Goal: Task Accomplishment & Management: Manage account settings

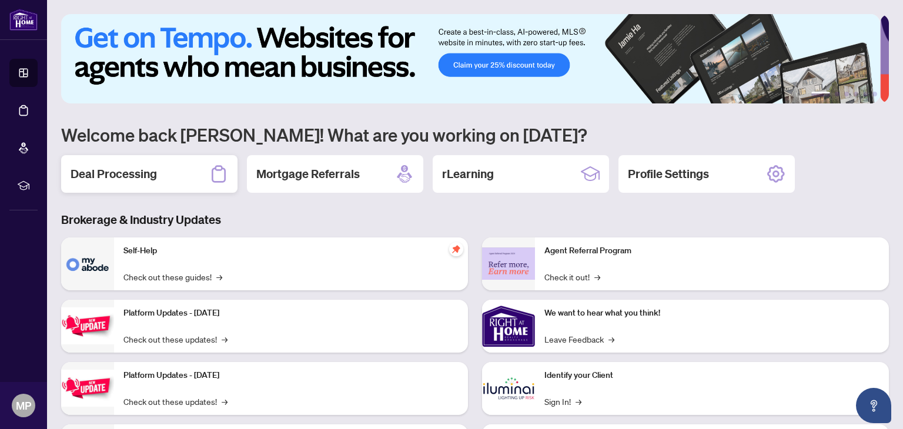
click at [127, 169] on h2 "Deal Processing" at bounding box center [114, 174] width 86 height 16
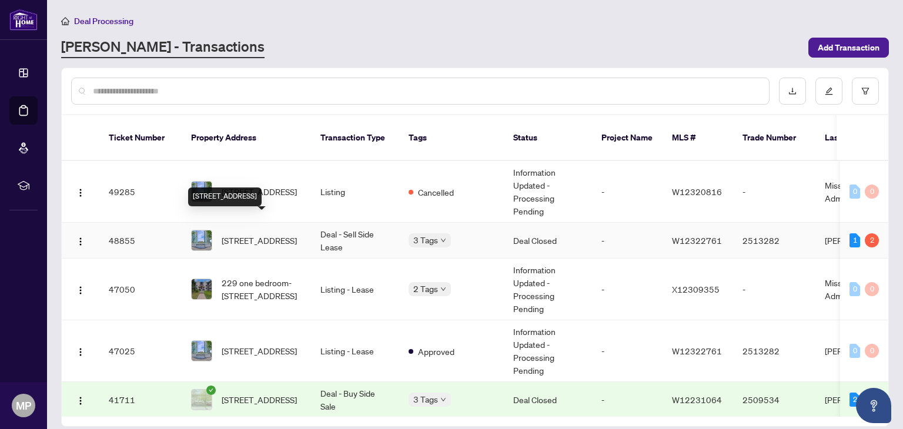
click at [248, 234] on span "[STREET_ADDRESS]" at bounding box center [259, 240] width 75 height 13
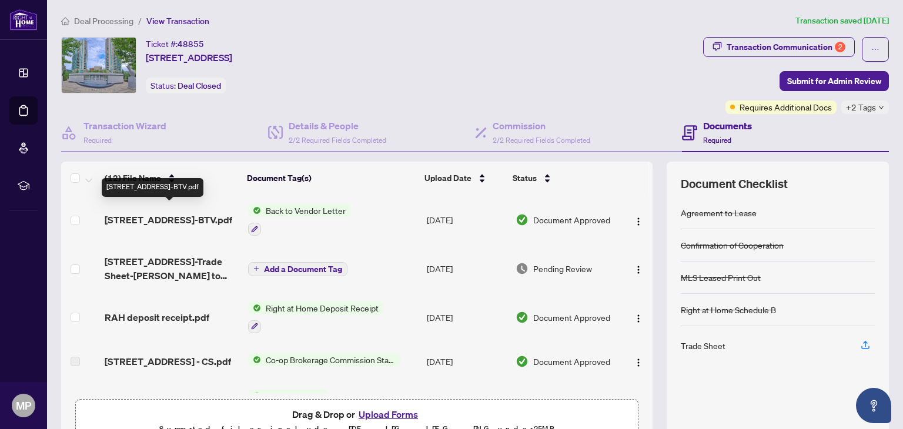
click at [165, 213] on span "[STREET_ADDRESS]-BTV.pdf" at bounding box center [169, 220] width 128 height 14
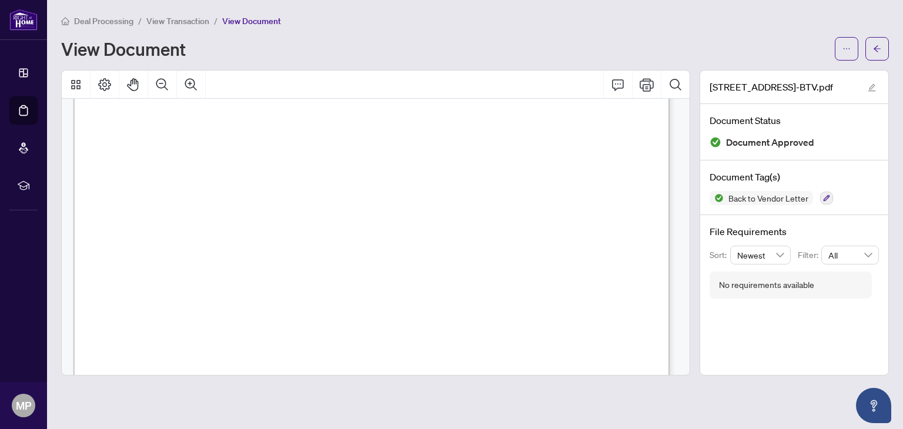
scroll to position [156, 0]
click at [848, 45] on icon "ellipsis" at bounding box center [846, 49] width 8 height 8
click at [794, 70] on span "Download" at bounding box center [804, 74] width 89 height 13
click at [870, 43] on button "button" at bounding box center [877, 49] width 24 height 24
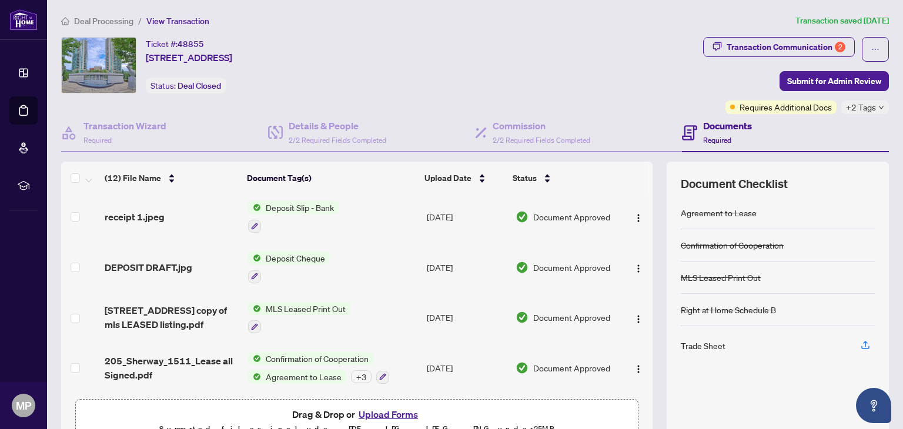
scroll to position [358, 0]
click at [744, 43] on div "Transaction Communication 2" at bounding box center [786, 47] width 119 height 19
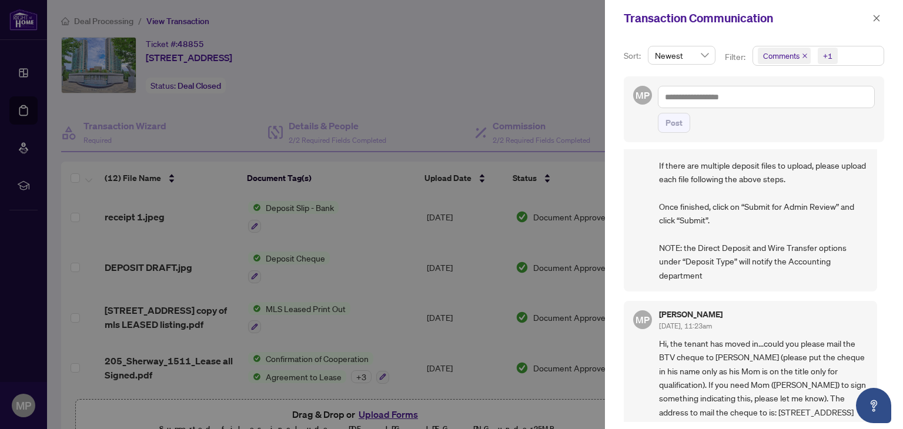
scroll to position [1, 0]
click at [560, 57] on div at bounding box center [451, 214] width 903 height 429
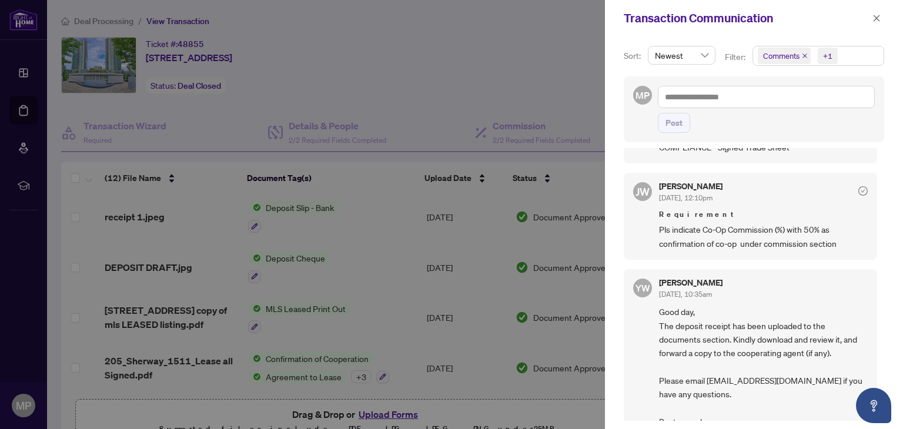
scroll to position [566, 0]
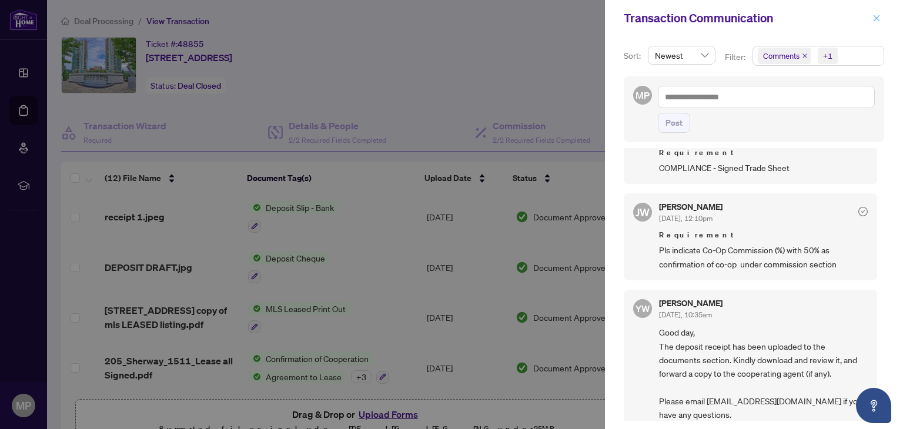
click at [880, 19] on icon "close" at bounding box center [876, 18] width 8 height 8
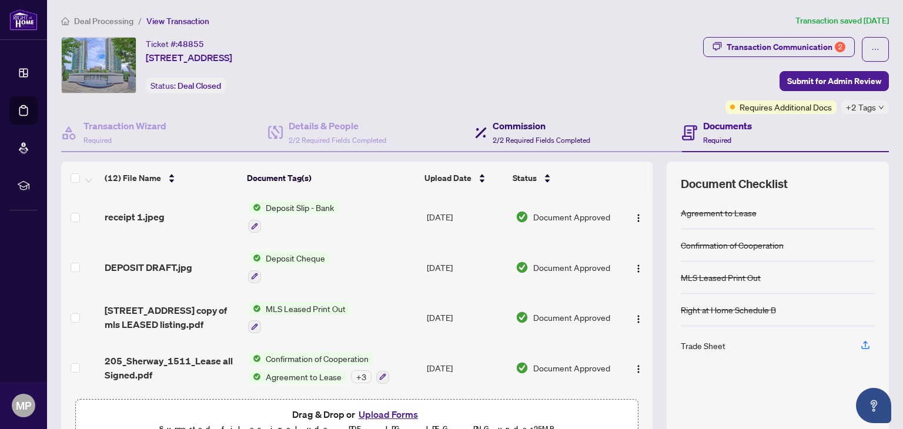
click at [526, 123] on h4 "Commission" at bounding box center [542, 126] width 98 height 14
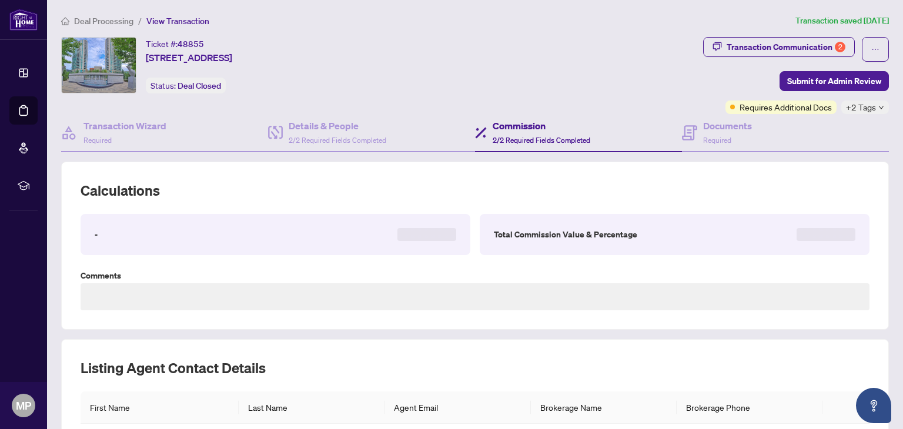
type textarea "**********"
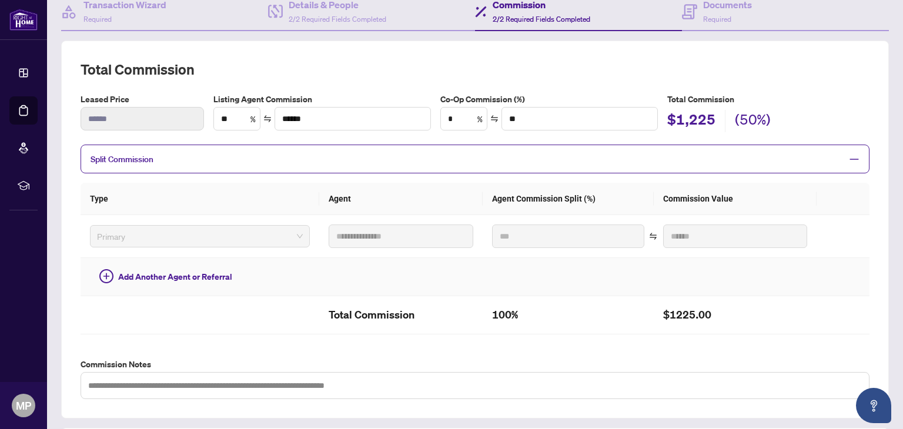
scroll to position [156, 0]
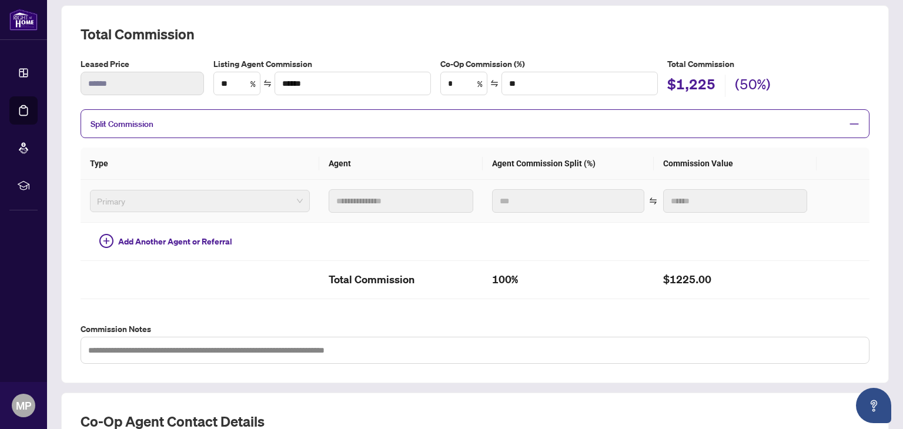
click at [293, 196] on div "Primary" at bounding box center [200, 201] width 220 height 22
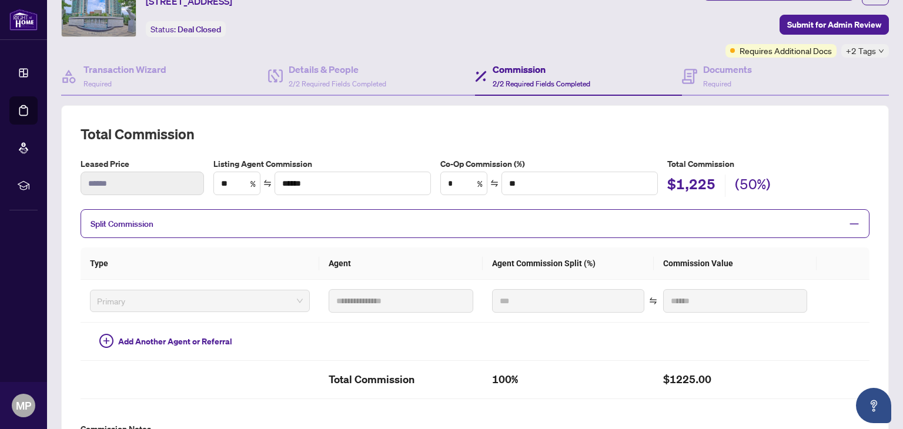
scroll to position [78, 0]
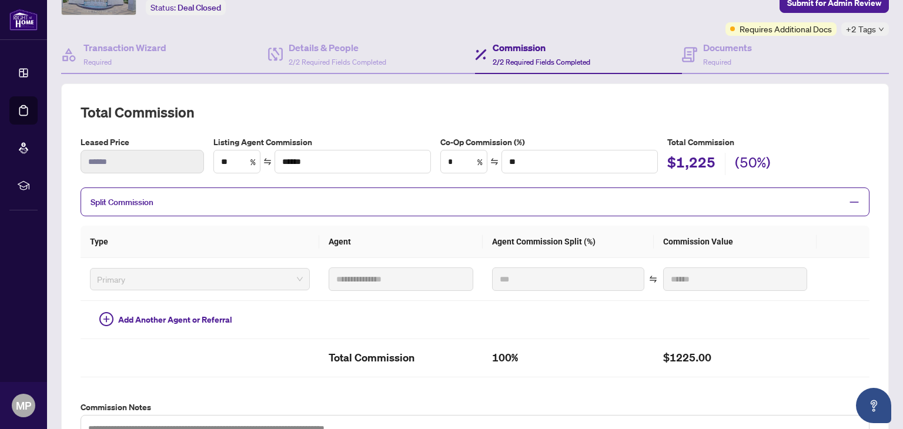
click at [131, 199] on span "Split Commission" at bounding box center [122, 202] width 63 height 11
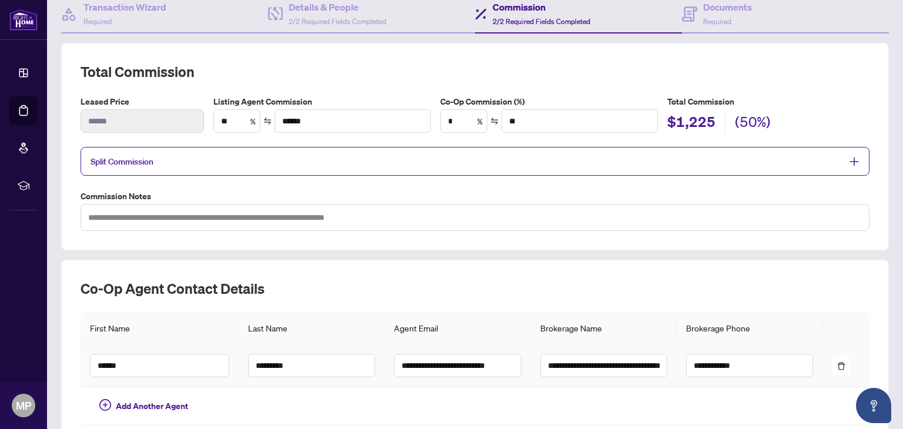
scroll to position [96, 0]
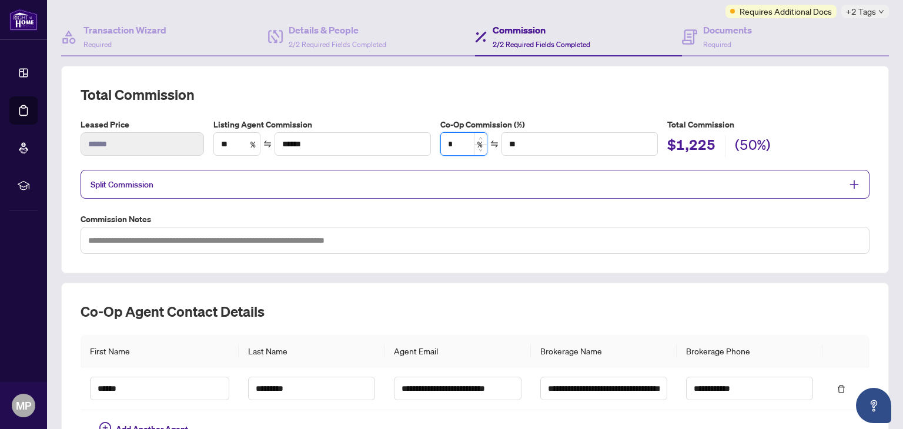
click at [456, 143] on input "*" at bounding box center [464, 144] width 46 height 22
type input "**"
type input "******"
type input "***"
type input "******"
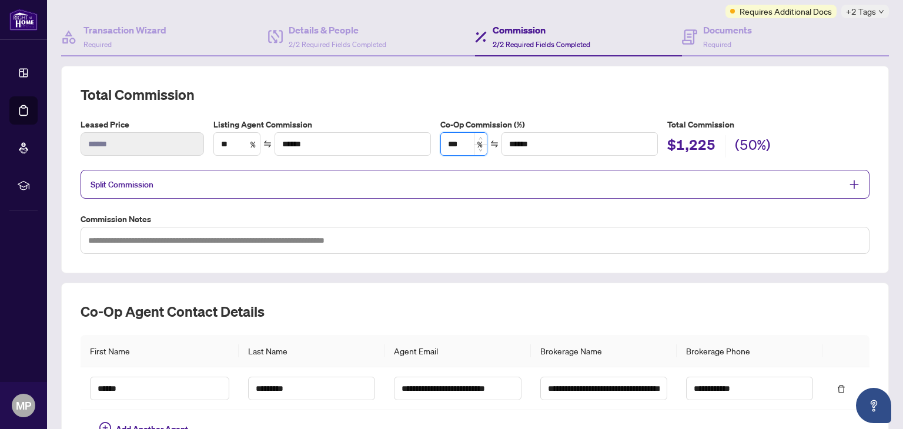
click at [451, 141] on input "***" at bounding box center [464, 144] width 46 height 22
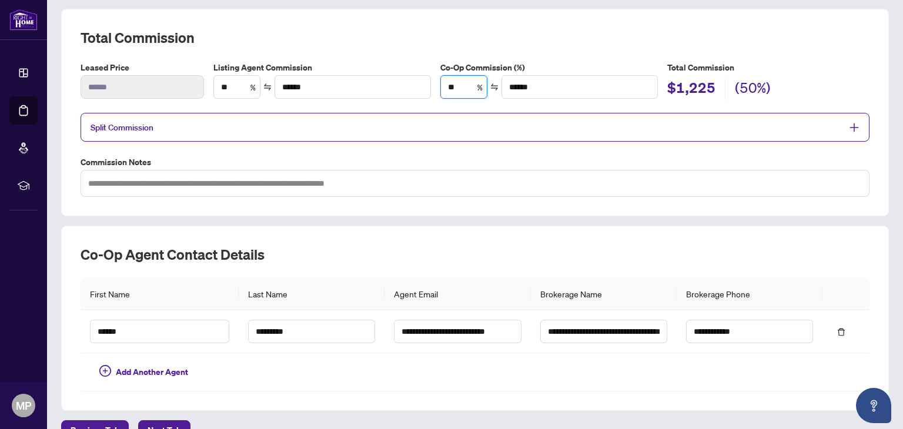
scroll to position [174, 0]
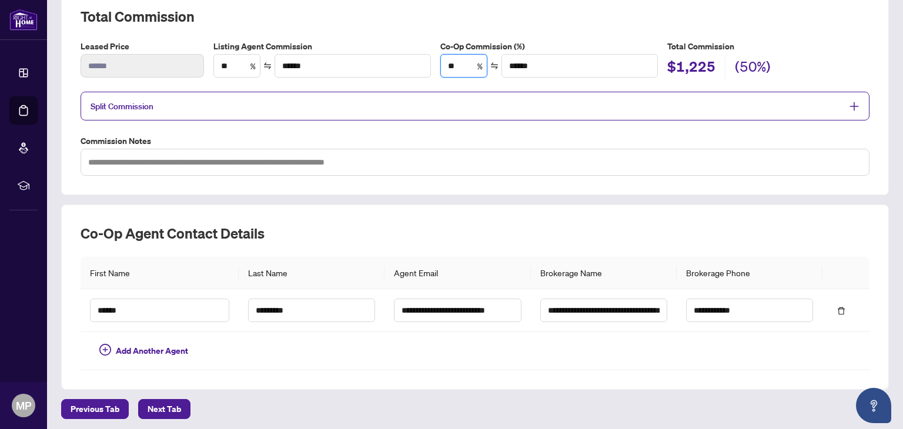
type input "**"
click at [307, 135] on label "Commission Notes" at bounding box center [475, 141] width 789 height 13
click at [168, 405] on span "Next Tab" at bounding box center [165, 409] width 34 height 19
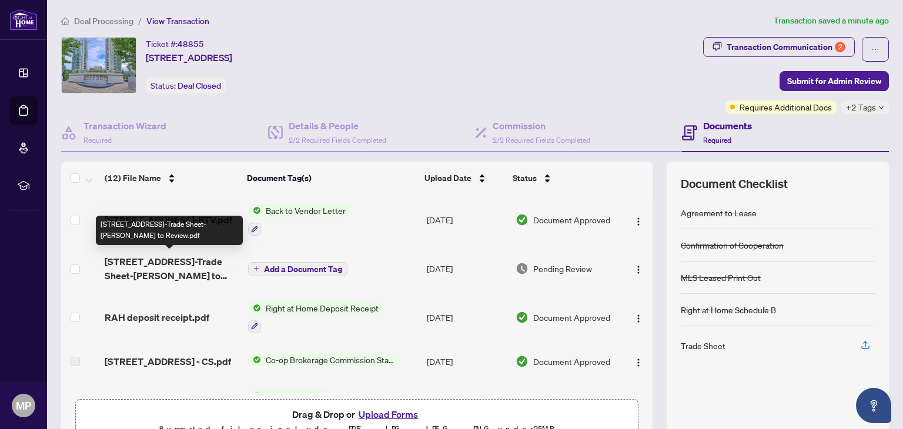
click at [145, 258] on span "[STREET_ADDRESS]-Trade Sheet-[PERSON_NAME] to Review.pdf" at bounding box center [171, 269] width 133 height 28
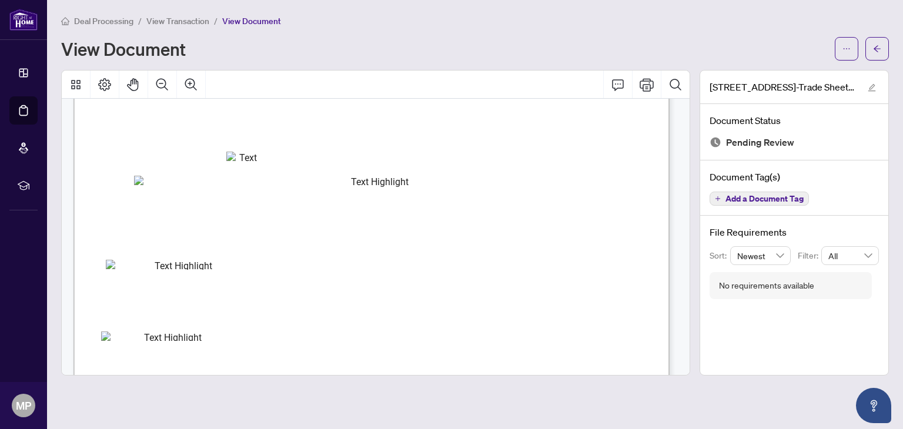
scroll to position [235, 0]
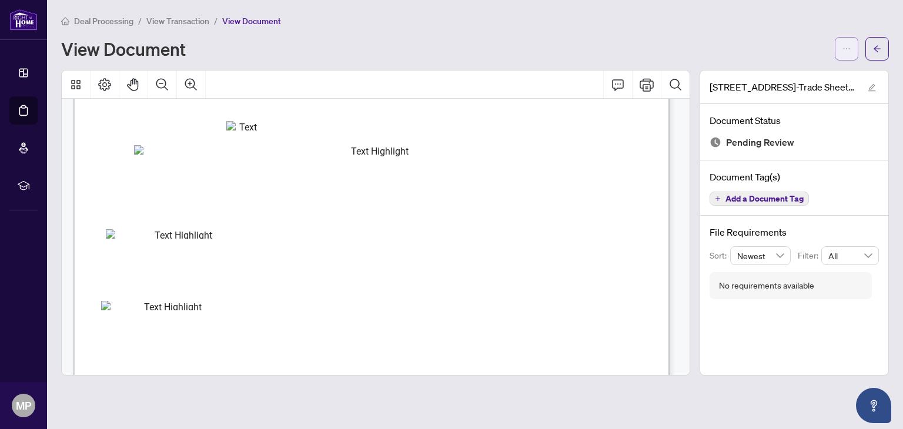
click at [839, 46] on button "button" at bounding box center [847, 49] width 24 height 24
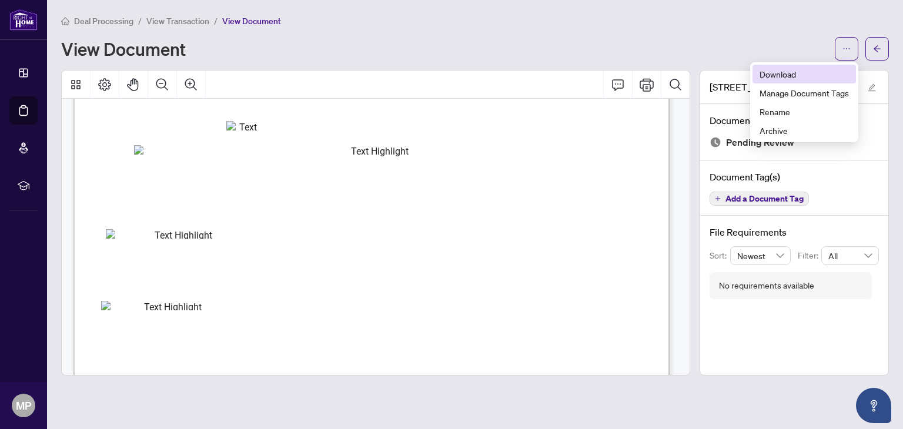
click at [787, 71] on span "Download" at bounding box center [804, 74] width 89 height 13
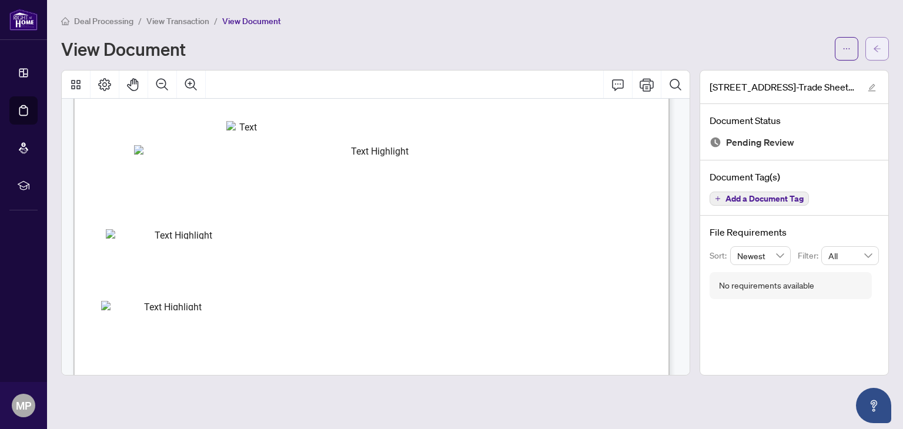
click at [875, 48] on icon "arrow-left" at bounding box center [877, 48] width 7 height 6
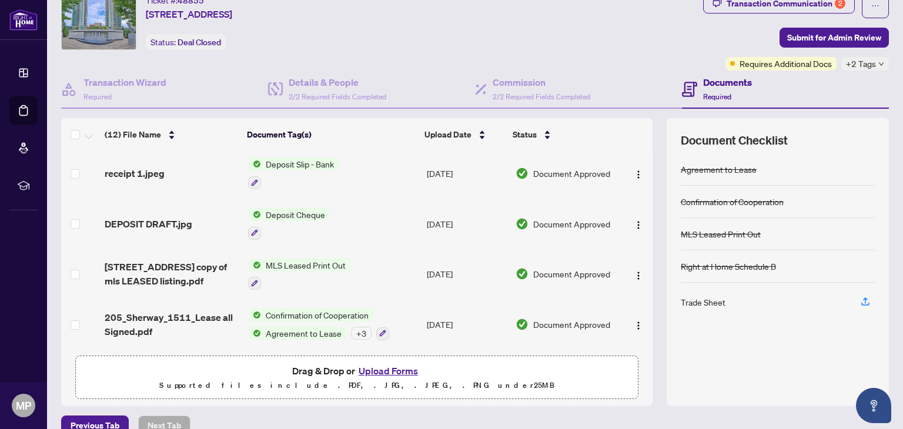
scroll to position [62, 0]
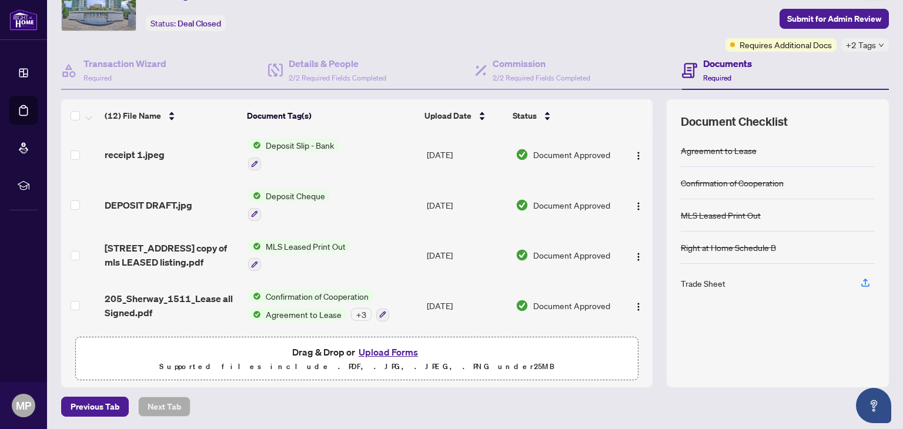
click at [389, 350] on button "Upload Forms" at bounding box center [388, 351] width 66 height 15
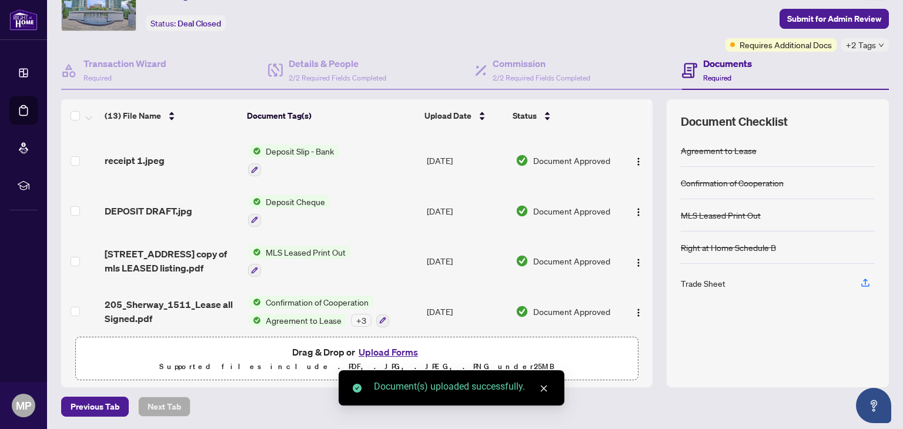
scroll to position [405, 0]
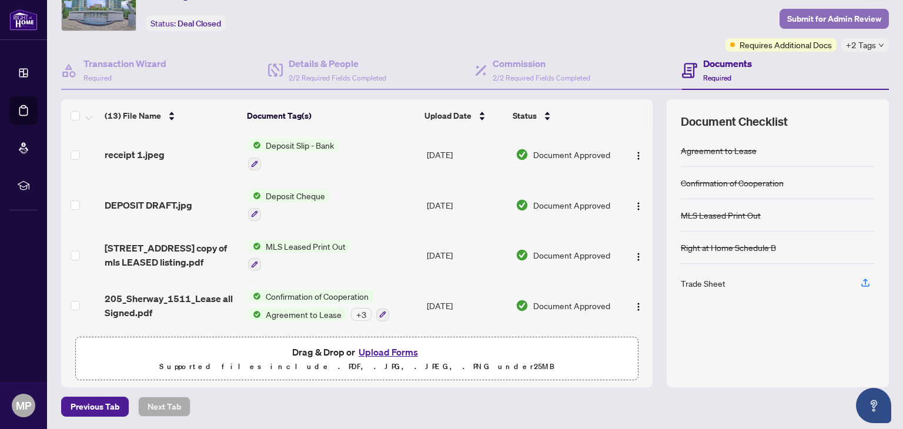
click at [828, 18] on span "Submit for Admin Review" at bounding box center [834, 18] width 94 height 19
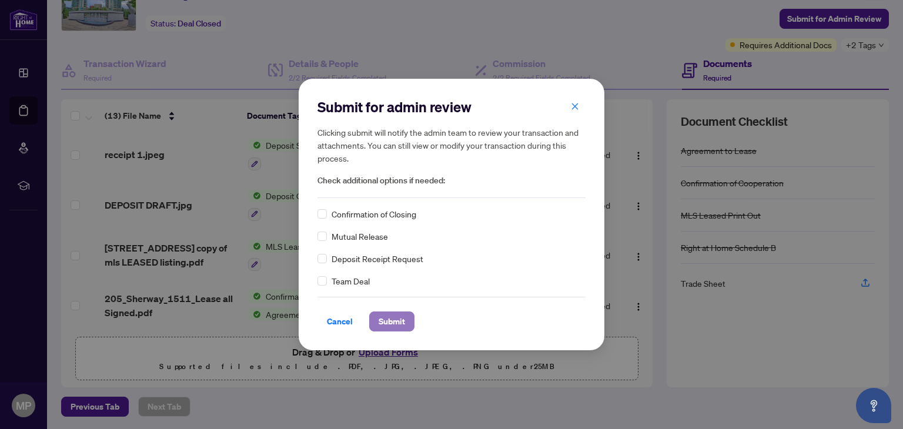
click at [387, 320] on span "Submit" at bounding box center [392, 321] width 26 height 19
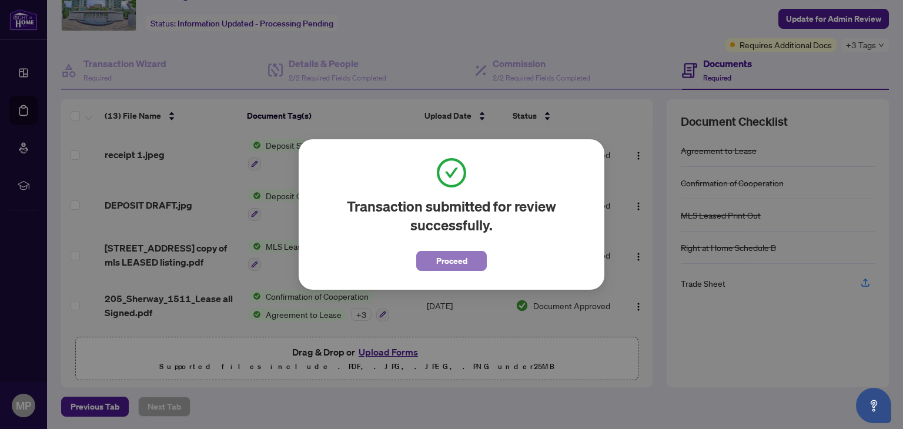
click at [449, 263] on span "Proceed" at bounding box center [451, 261] width 31 height 19
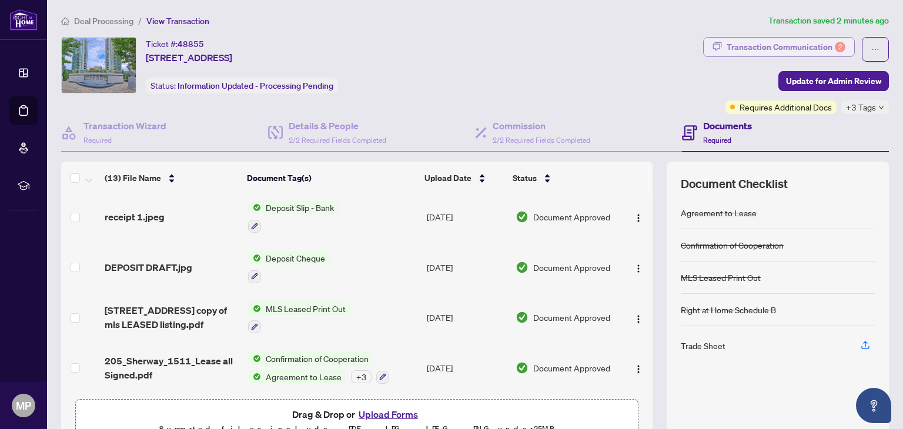
click at [755, 43] on div "Transaction Communication 2" at bounding box center [786, 47] width 119 height 19
type textarea "**********"
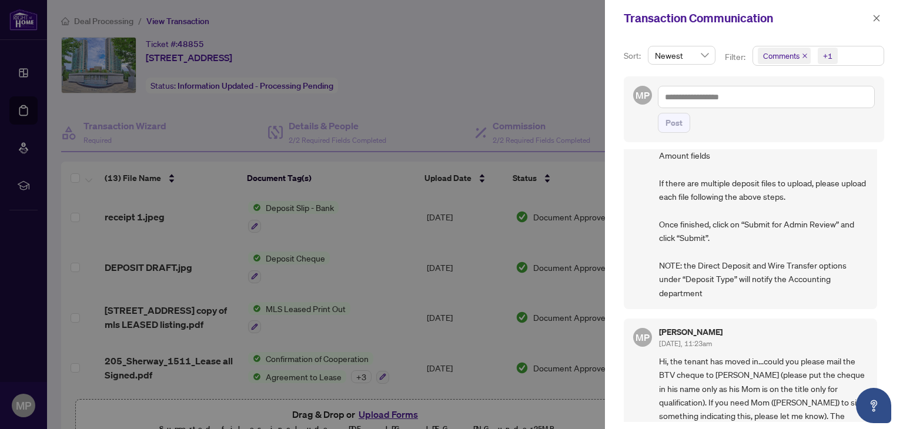
scroll to position [1585, 0]
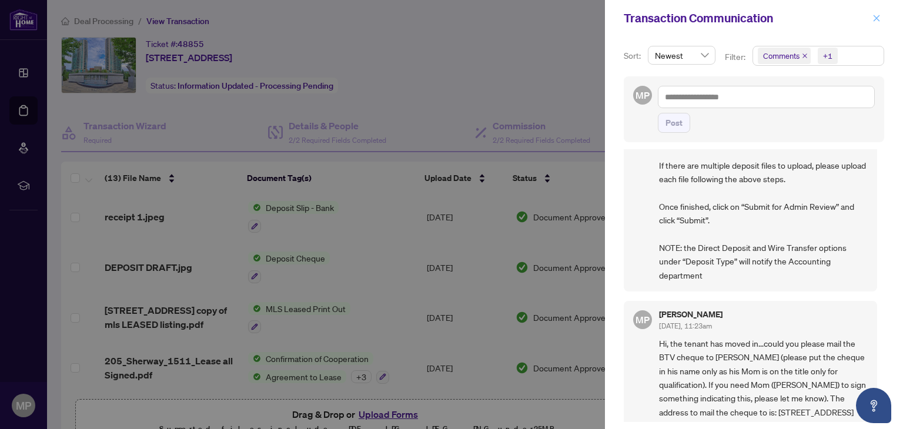
click at [877, 15] on icon "close" at bounding box center [876, 18] width 8 height 8
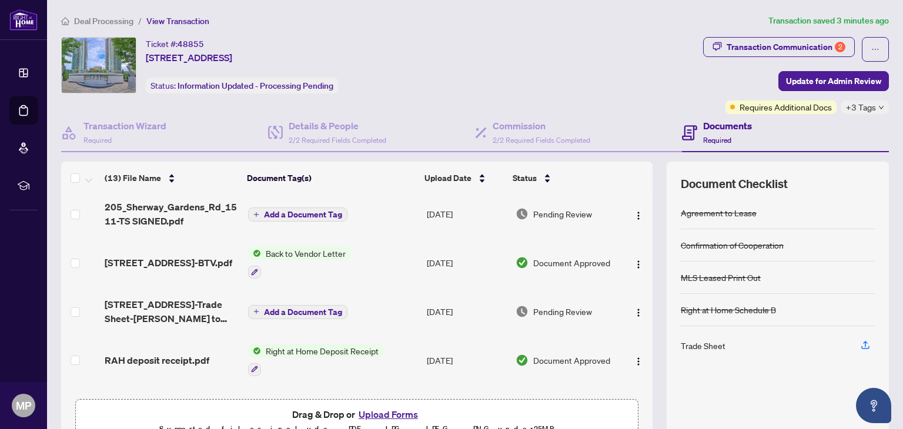
scroll to position [0, 0]
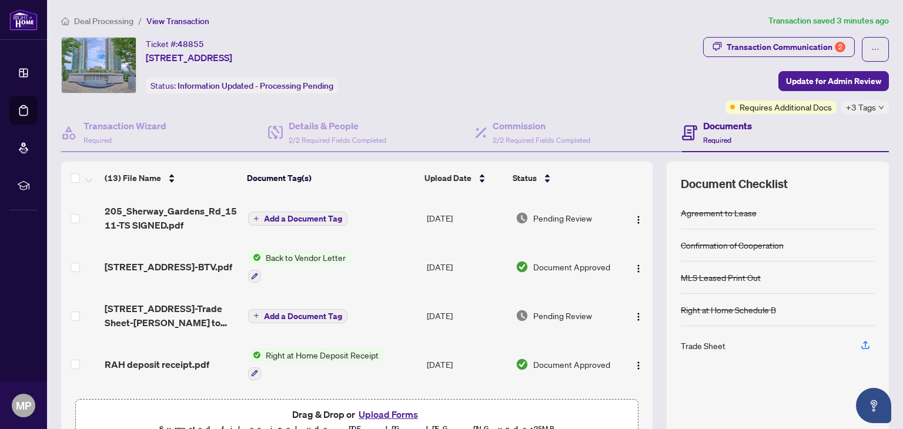
click at [289, 256] on span "Back to Vendor Letter" at bounding box center [305, 257] width 89 height 13
click at [139, 266] on span "[STREET_ADDRESS]-BTV.pdf" at bounding box center [169, 267] width 128 height 14
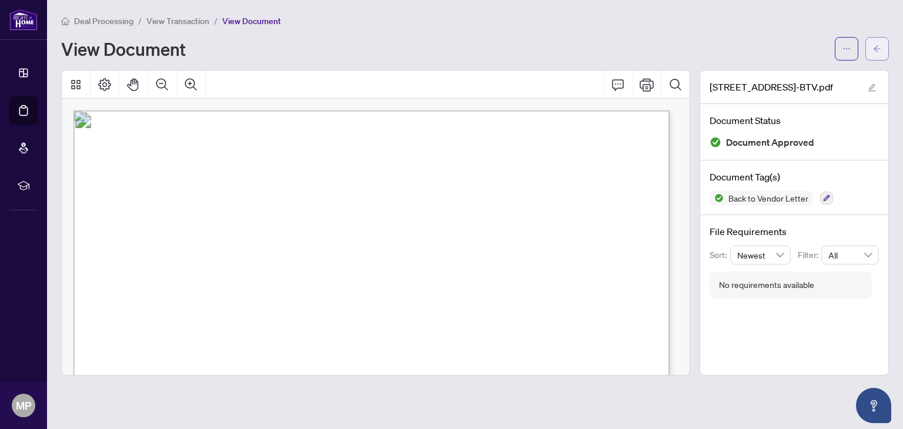
click at [873, 42] on span "button" at bounding box center [877, 48] width 8 height 19
